Goal: Task Accomplishment & Management: Complete application form

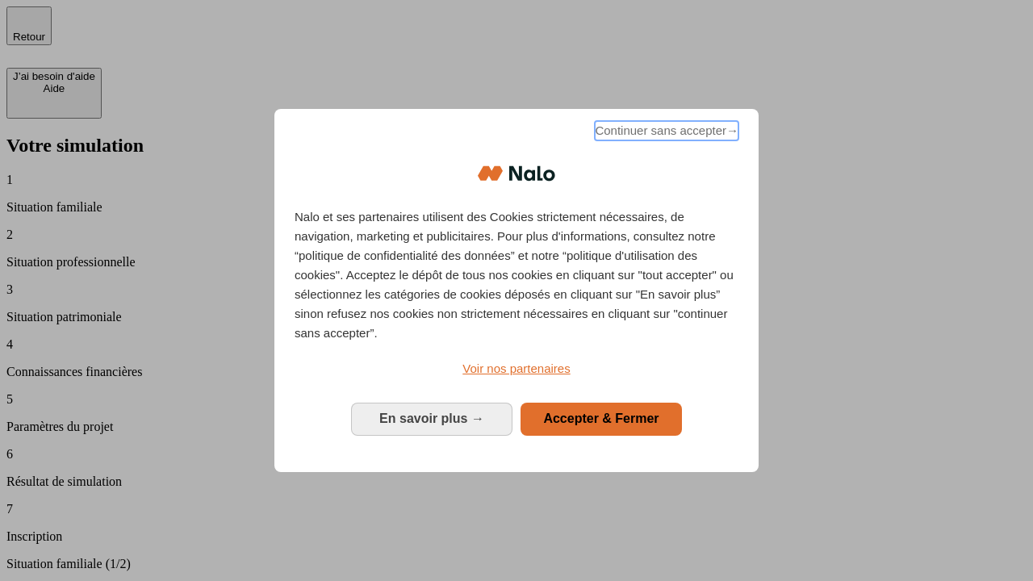
click at [665, 133] on span "Continuer sans accepter →" at bounding box center [667, 130] width 144 height 19
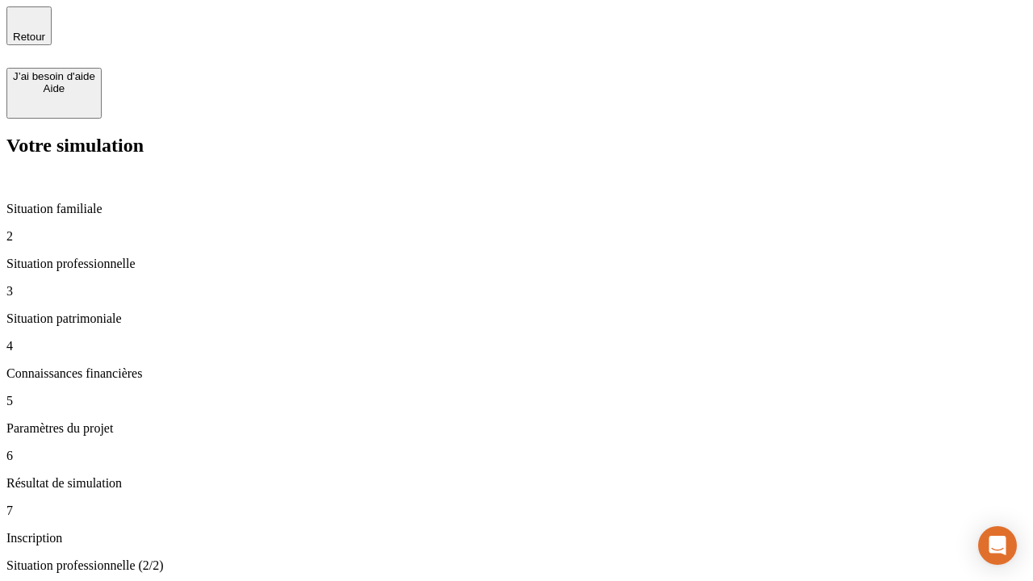
type input "30 000"
type input "1 000"
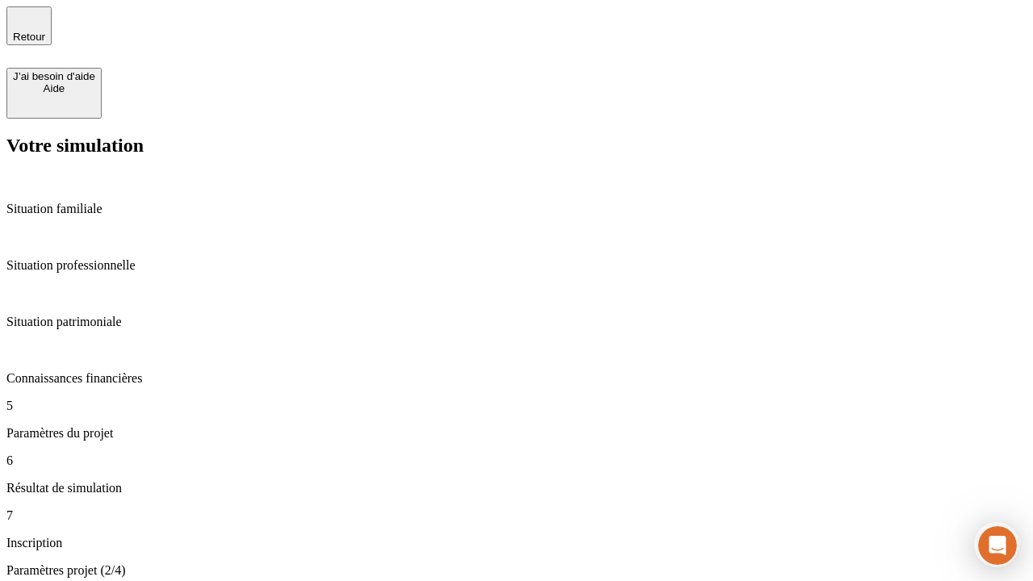
type input "65"
type input "5 000"
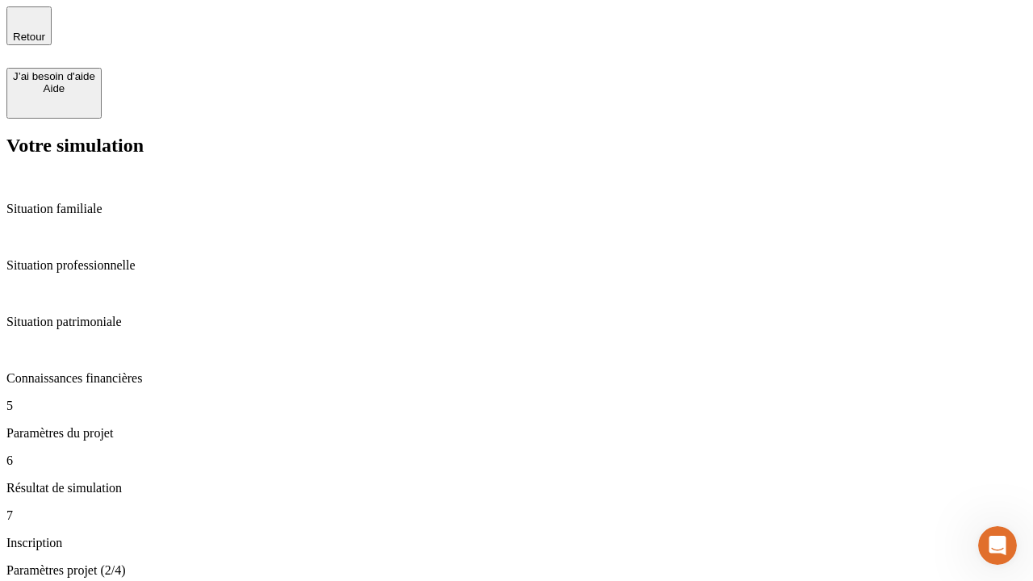
type input "640"
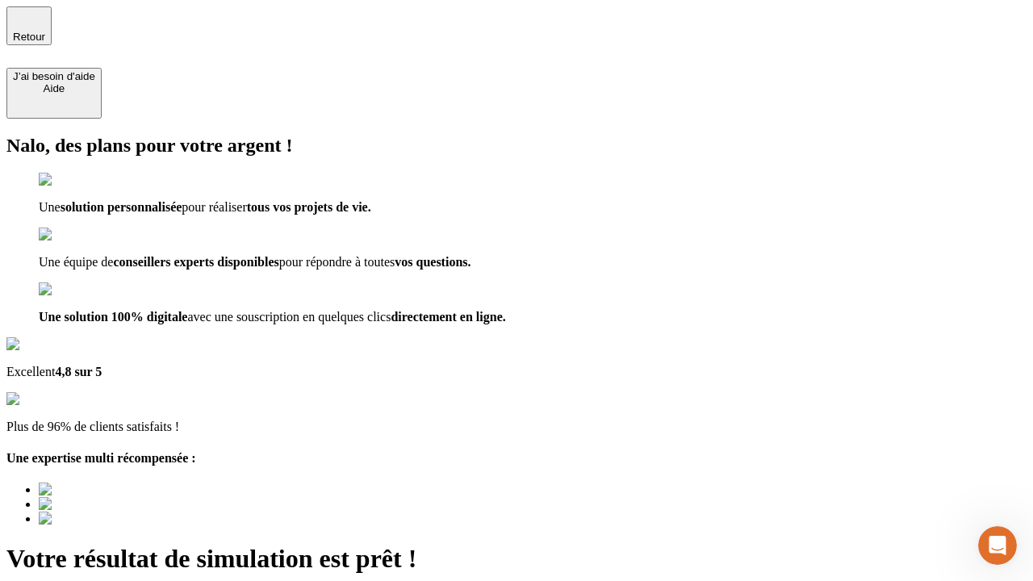
type input "[EMAIL_ADDRESS][DOMAIN_NAME]"
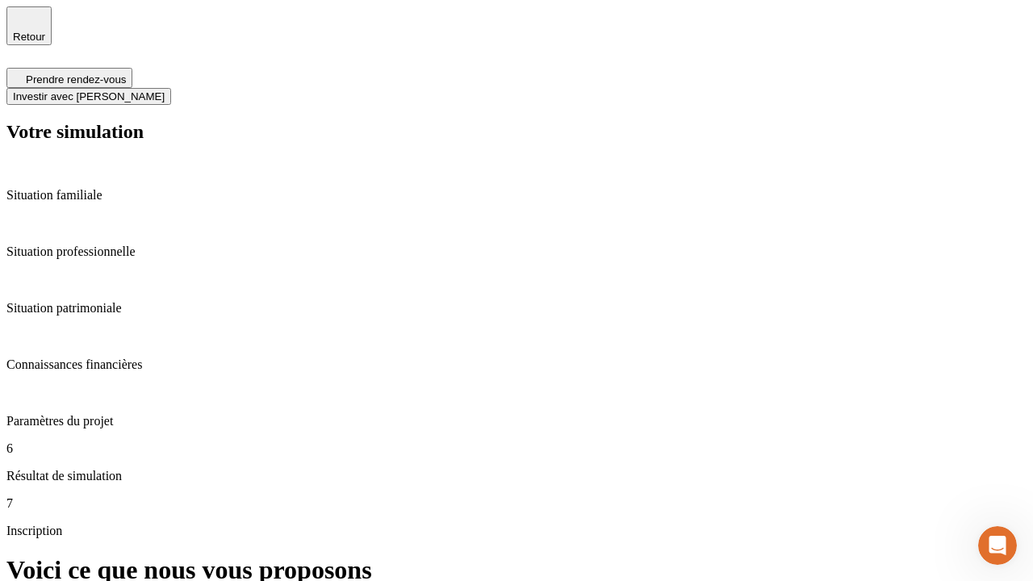
click at [165, 90] on span "Investir avec [PERSON_NAME]" at bounding box center [89, 96] width 152 height 12
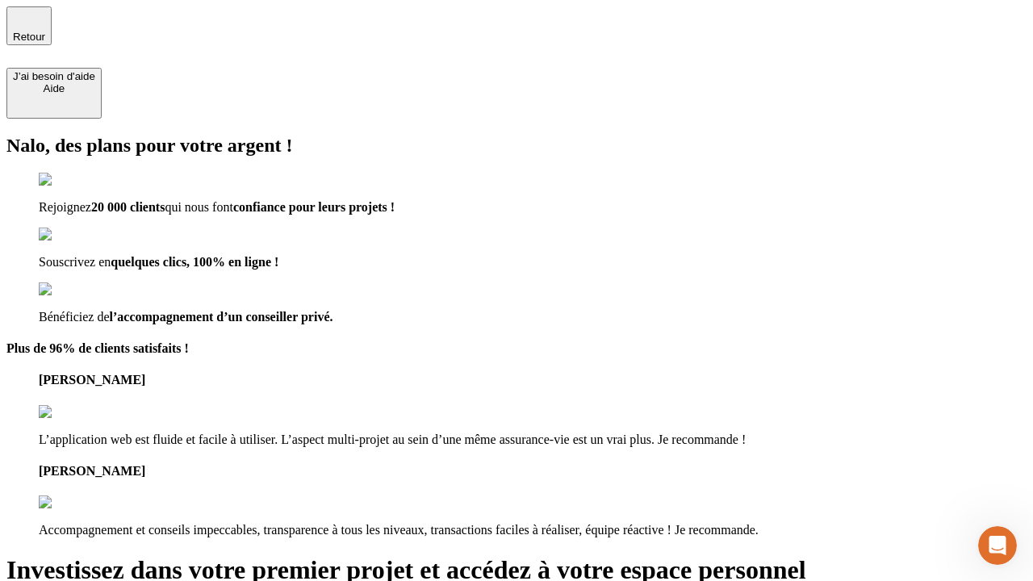
type input "[EMAIL_ADDRESS][DOMAIN_NAME]"
